Goal: Task Accomplishment & Management: Manage account settings

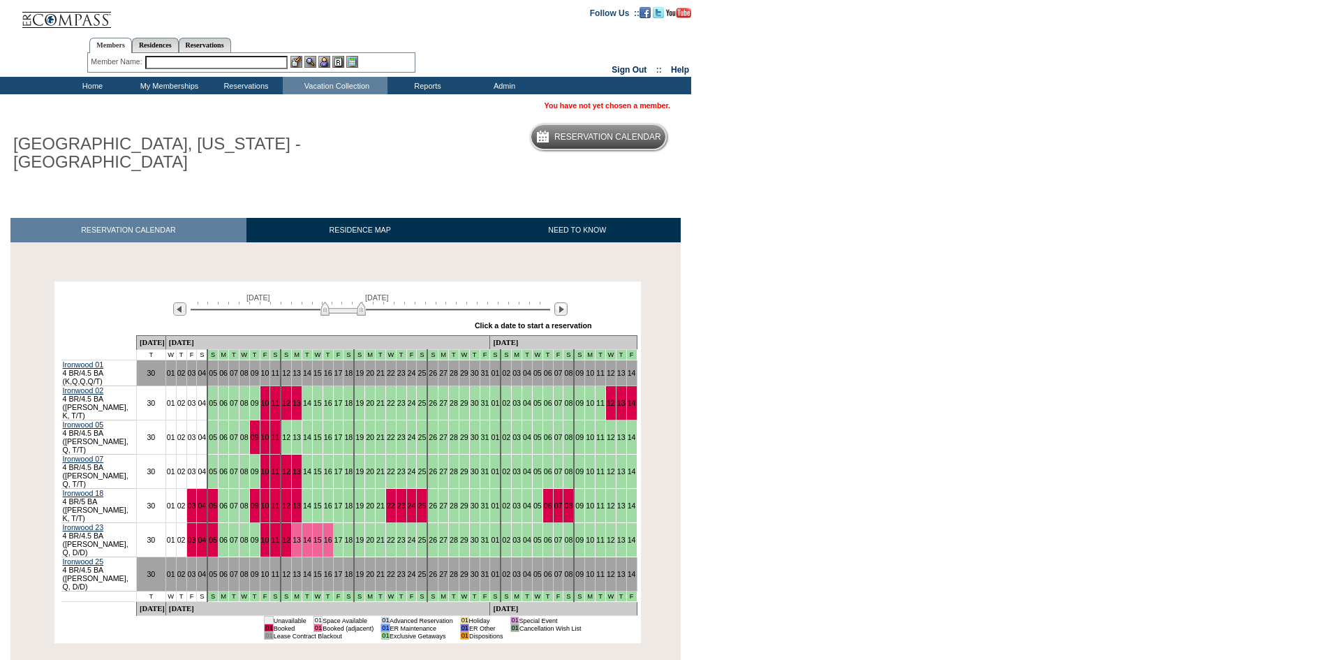
drag, startPoint x: 311, startPoint y: 289, endPoint x: 340, endPoint y: 287, distance: 29.4
click at [340, 302] on img at bounding box center [342, 309] width 45 height 14
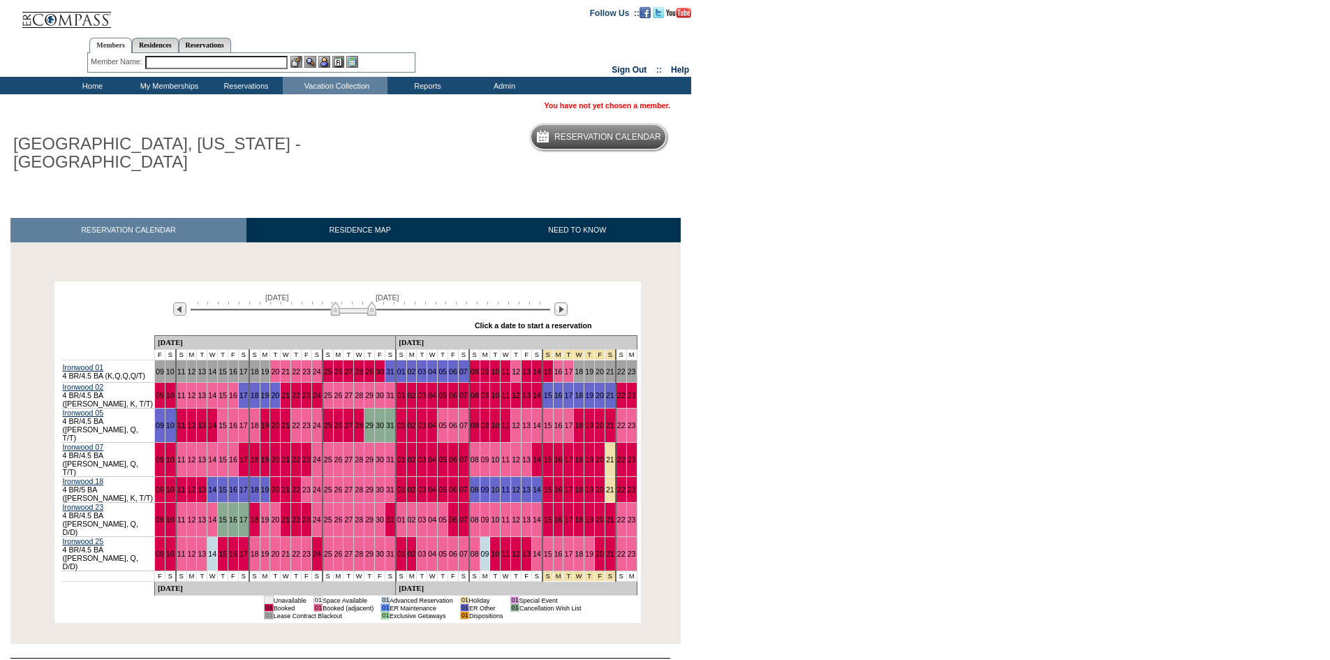
click at [347, 302] on img at bounding box center [353, 309] width 45 height 14
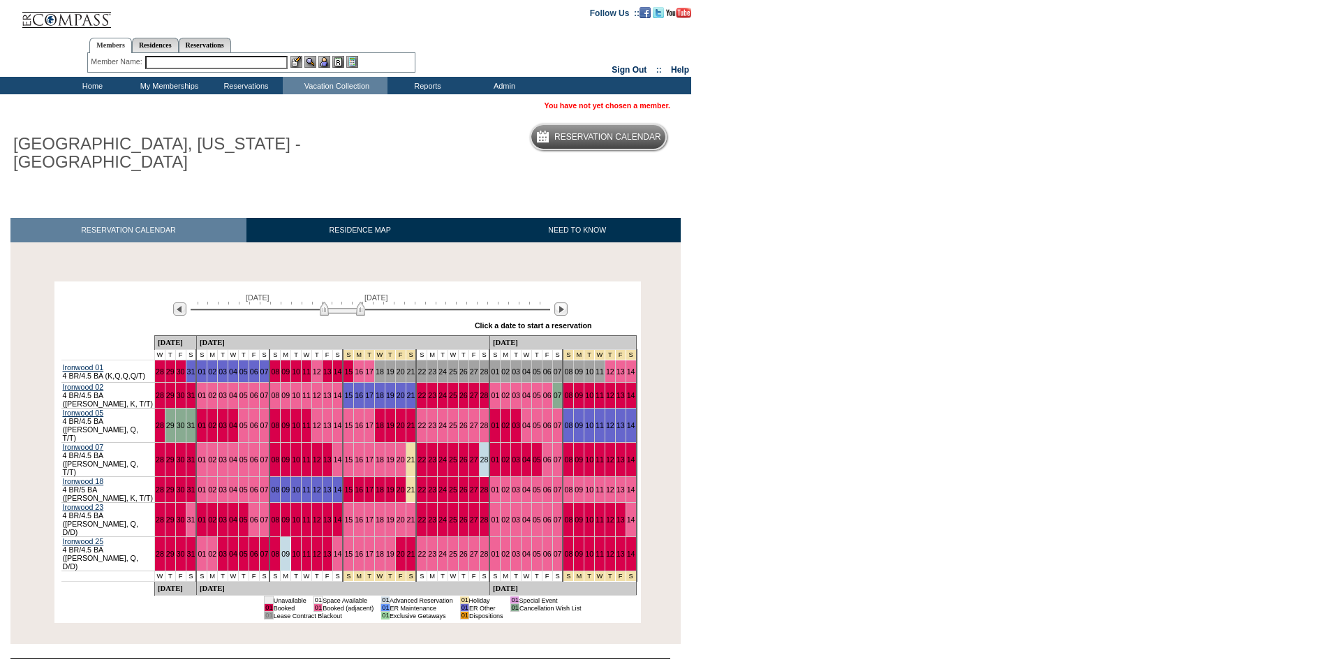
drag, startPoint x: 347, startPoint y: 288, endPoint x: 331, endPoint y: 291, distance: 16.3
click at [331, 302] on img at bounding box center [342, 309] width 45 height 14
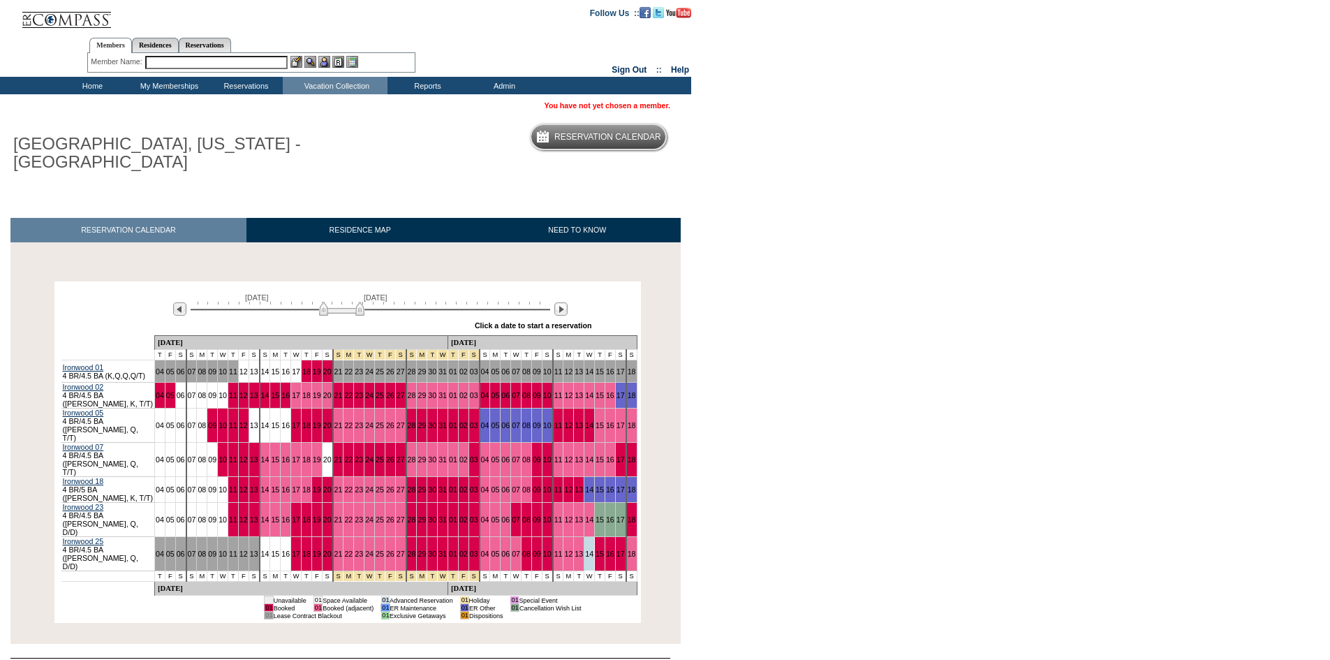
click at [336, 302] on img at bounding box center [341, 309] width 45 height 14
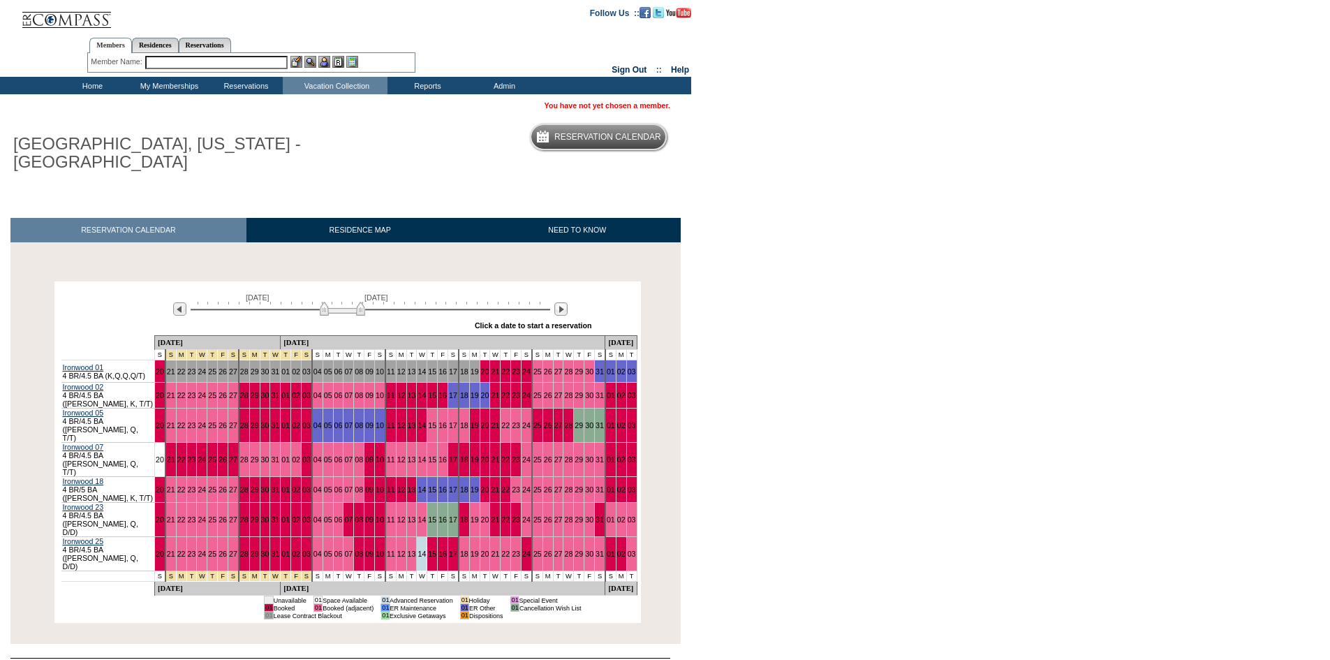
click at [279, 61] on input "text" at bounding box center [216, 62] width 142 height 13
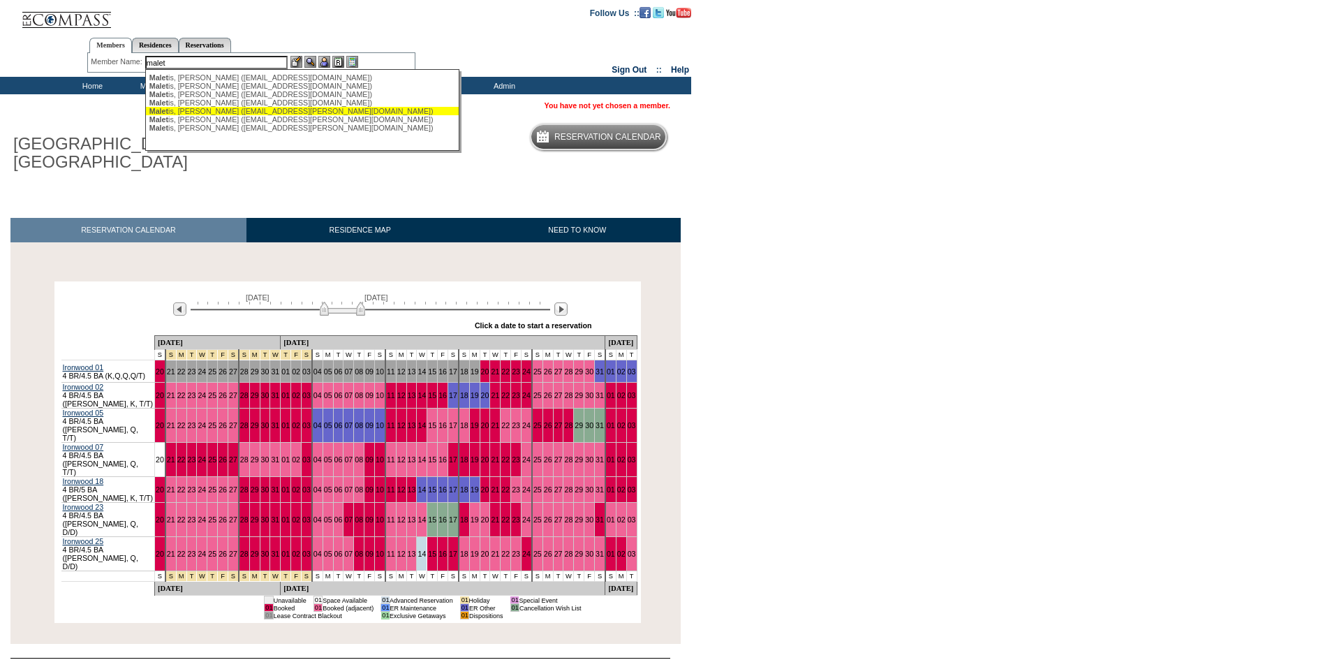
click at [293, 114] on div "Malet is, [PERSON_NAME] ([EMAIL_ADDRESS][PERSON_NAME][DOMAIN_NAME])" at bounding box center [302, 111] width 307 height 8
type input "[PERSON_NAME] ([EMAIL_ADDRESS][PERSON_NAME][DOMAIN_NAME])"
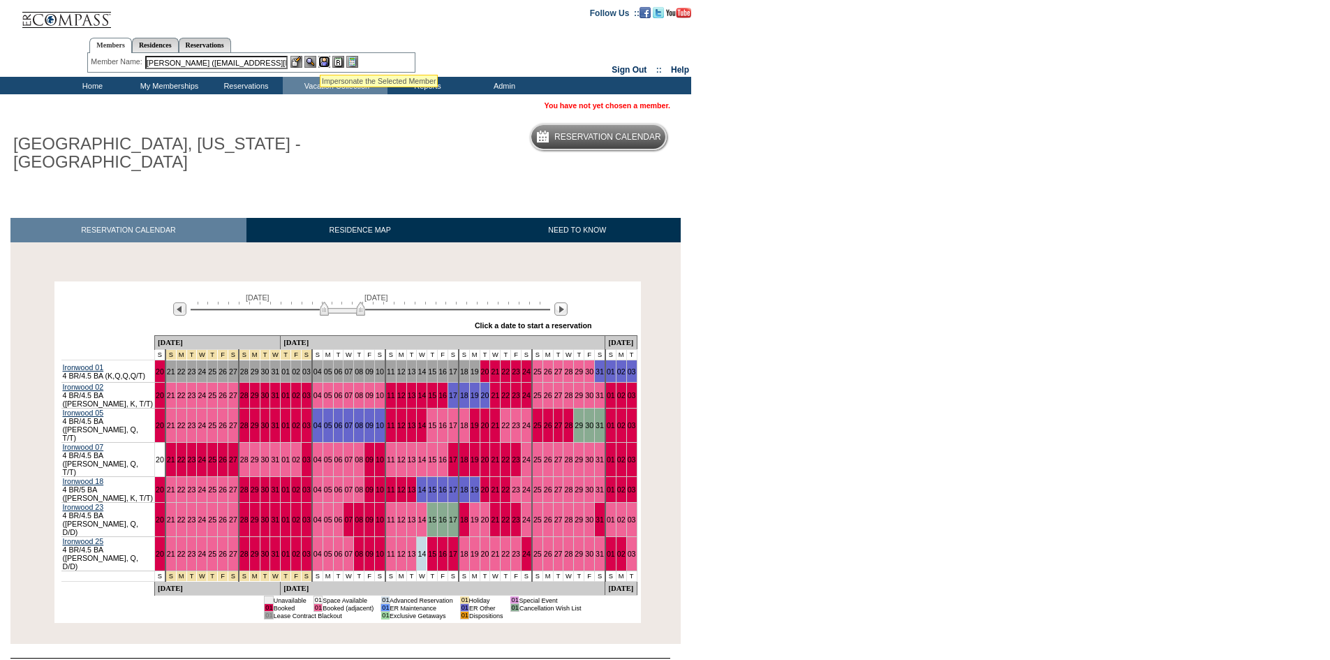
click at [320, 57] on img at bounding box center [324, 62] width 12 height 12
click at [311, 61] on img at bounding box center [310, 62] width 12 height 12
